Goal: Find specific page/section: Find specific page/section

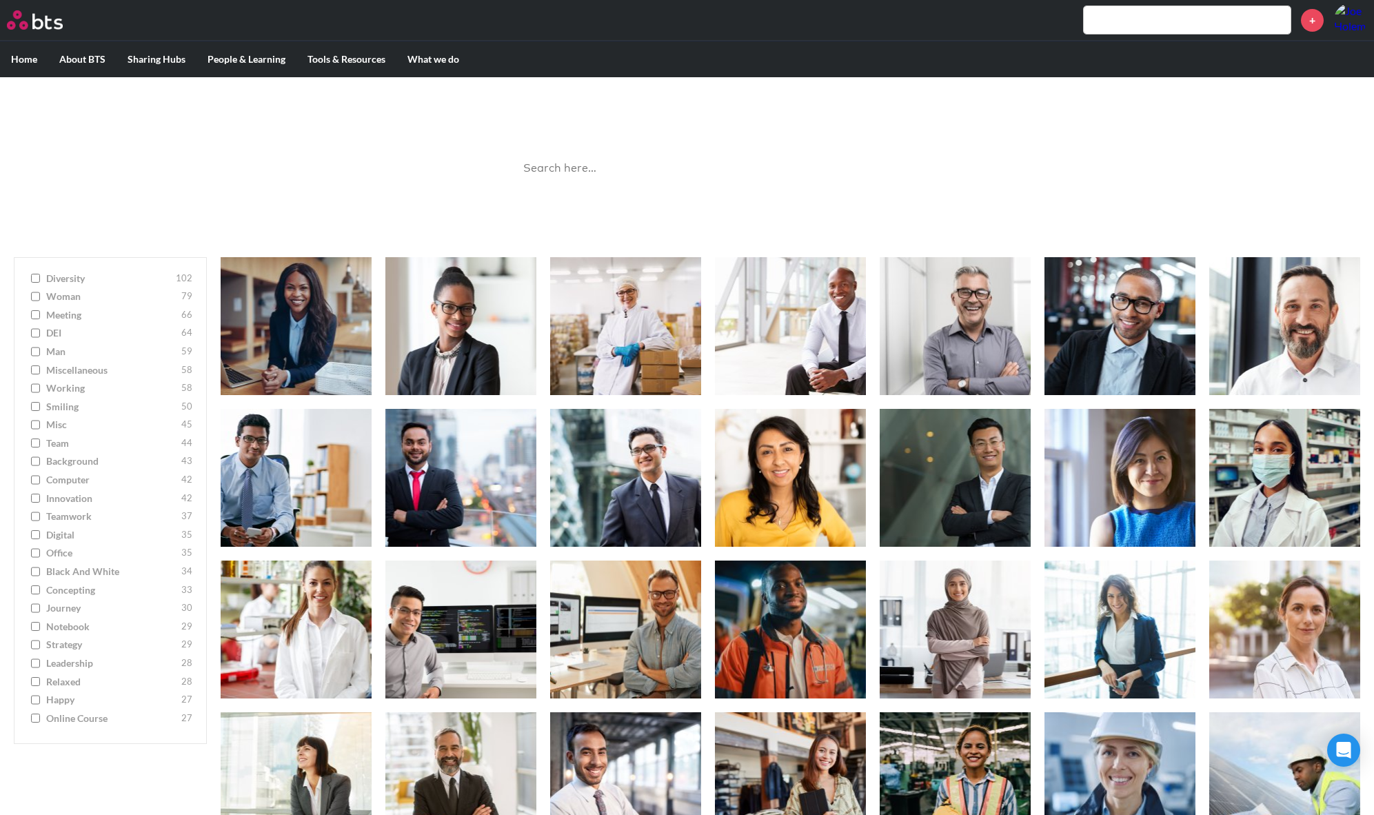
click at [32, 274] on input "diversity 102" at bounding box center [35, 279] width 9 height 10
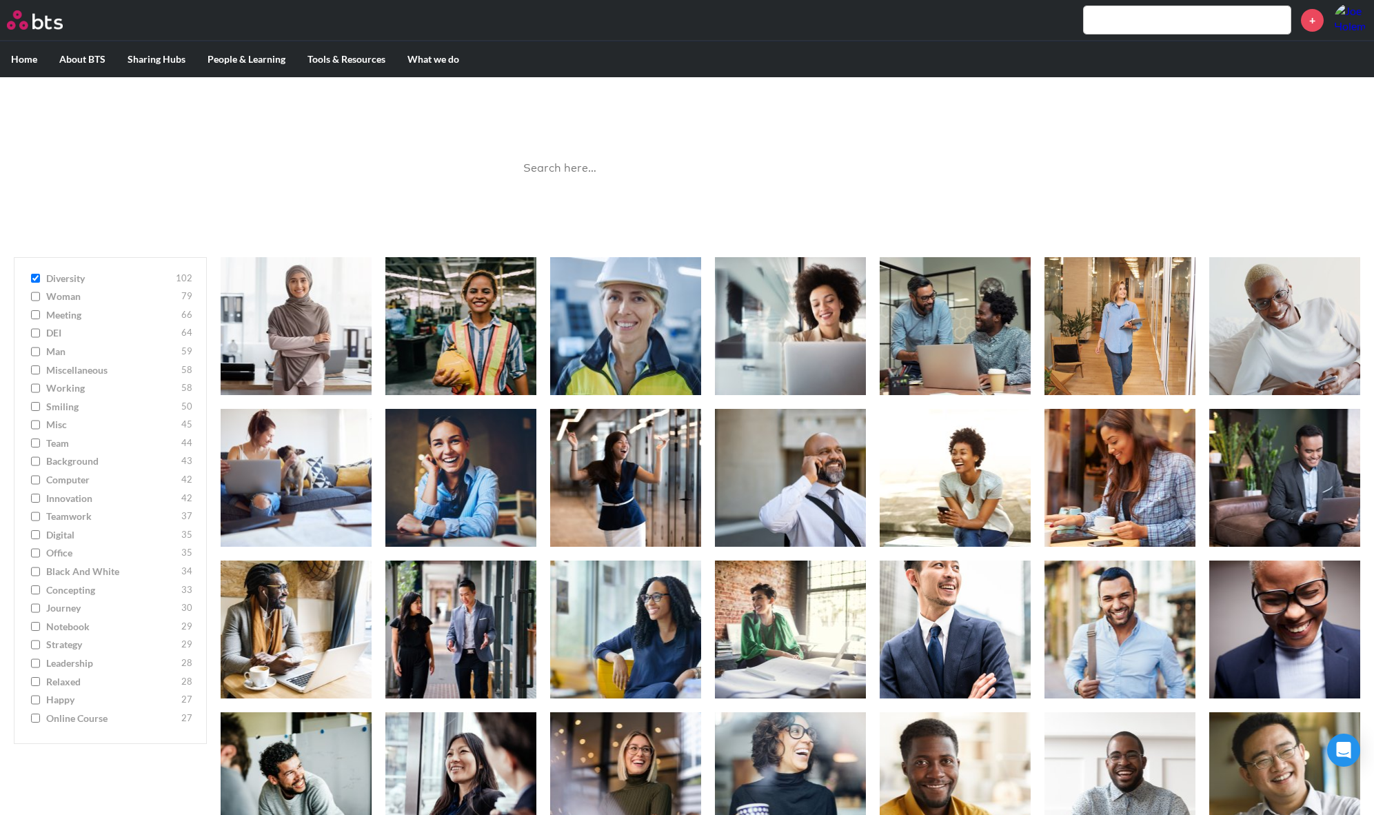
click at [36, 277] on input "diversity 102" at bounding box center [35, 279] width 9 height 10
checkbox input "false"
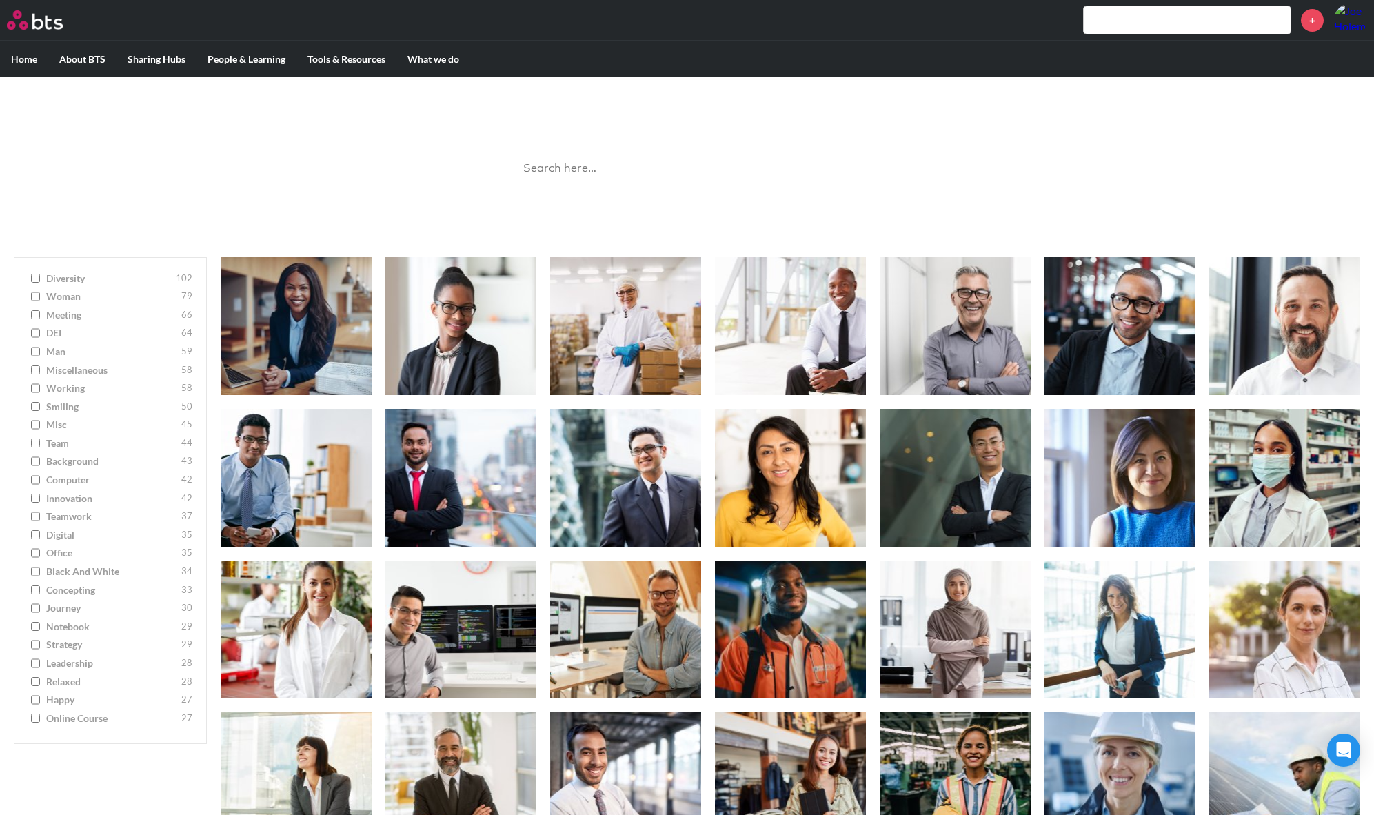
click at [34, 299] on input "woman [DEMOGRAPHIC_DATA]" at bounding box center [35, 297] width 9 height 10
checkbox input "true"
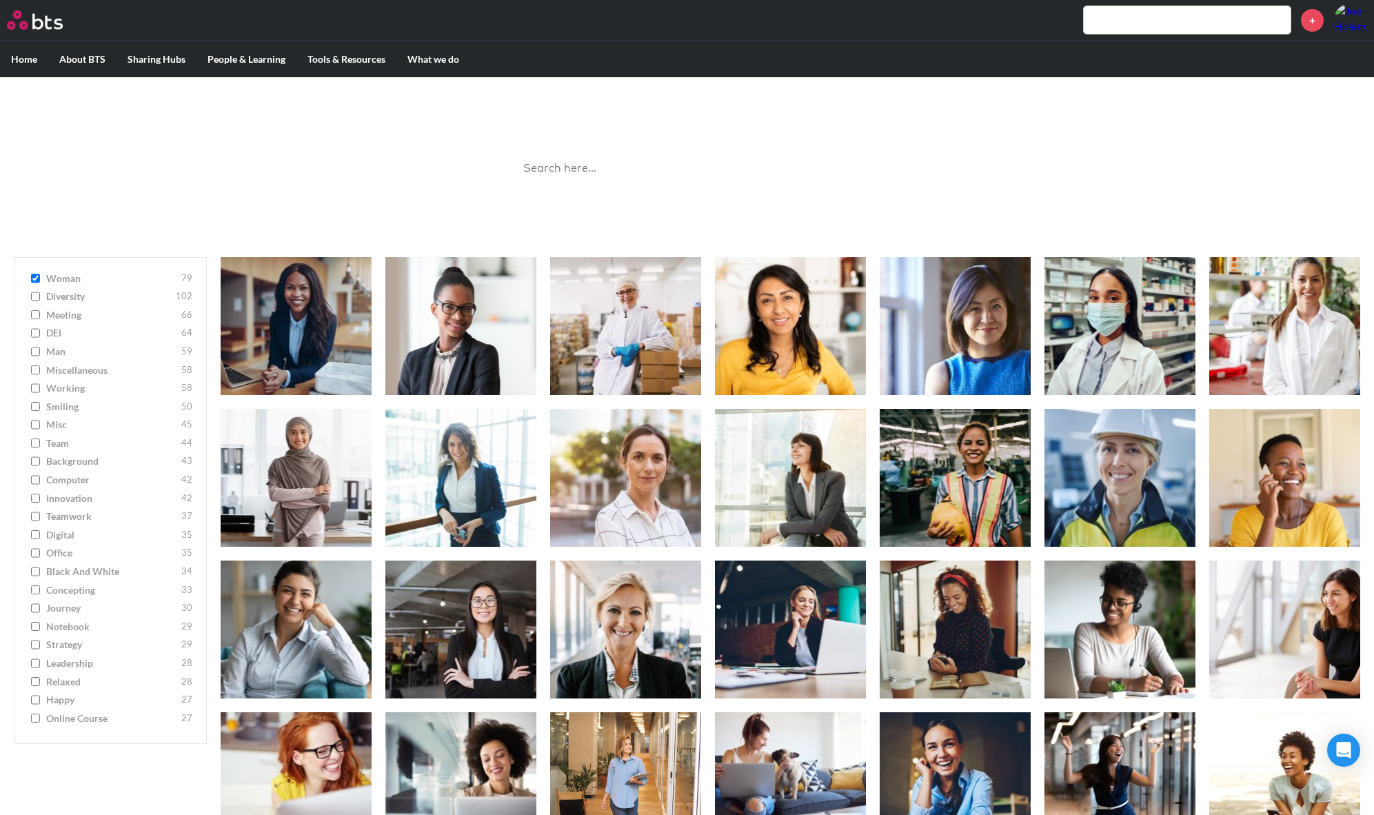
click at [34, 297] on input "diversity 102" at bounding box center [35, 297] width 9 height 10
checkbox input "true"
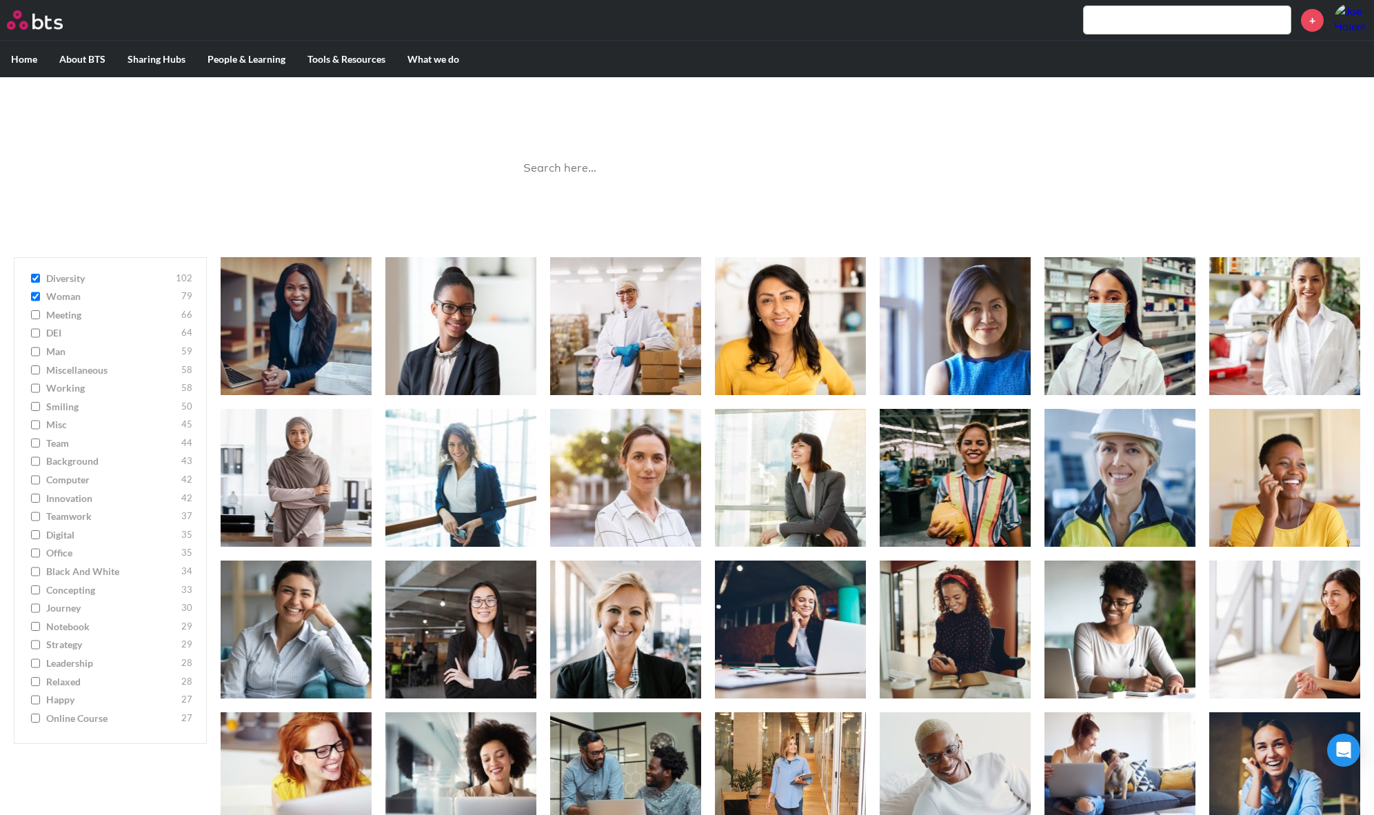
click at [33, 296] on input "woman [DEMOGRAPHIC_DATA]" at bounding box center [35, 297] width 9 height 10
checkbox input "false"
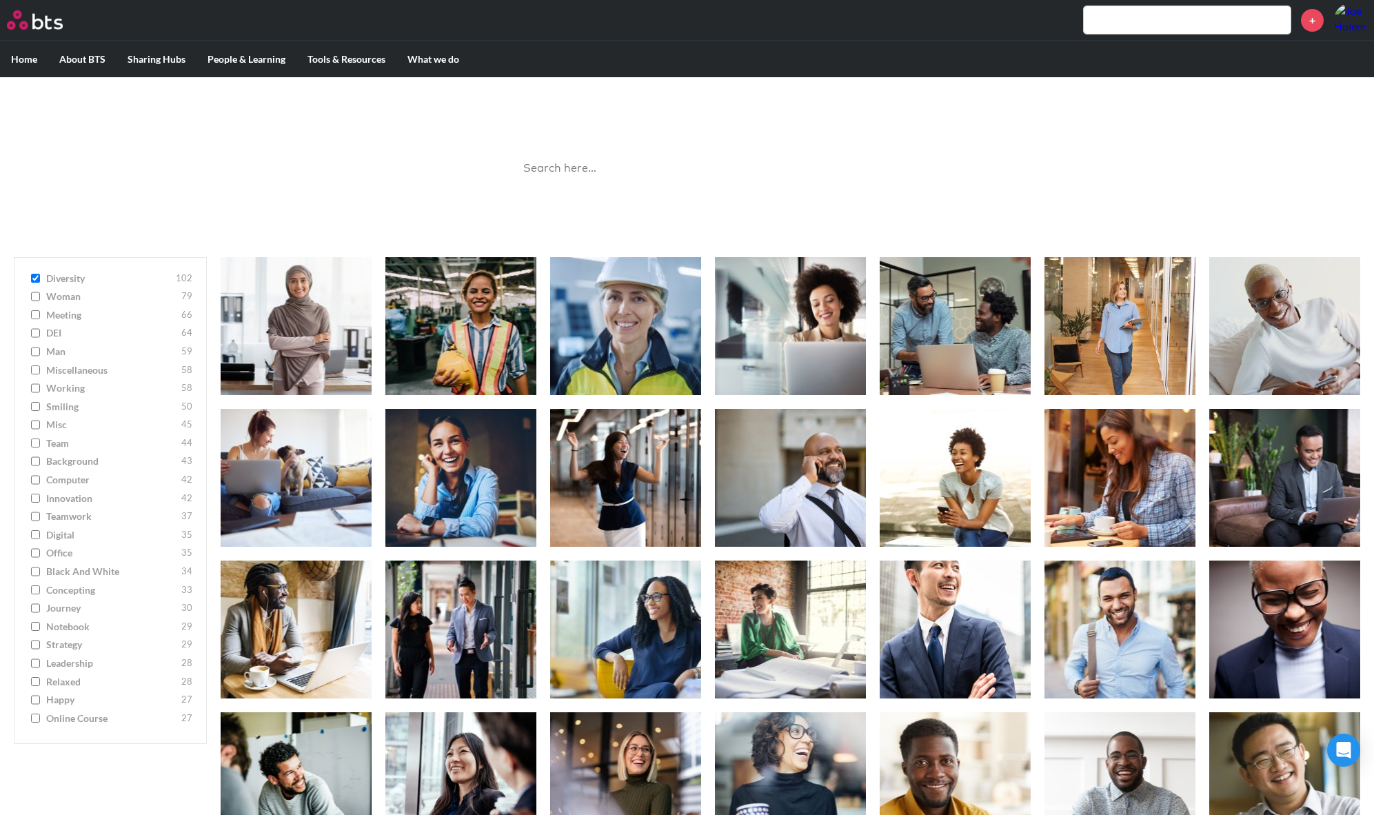
click at [33, 282] on input "diversity 102" at bounding box center [35, 279] width 9 height 10
checkbox input "false"
